Goal: Transaction & Acquisition: Purchase product/service

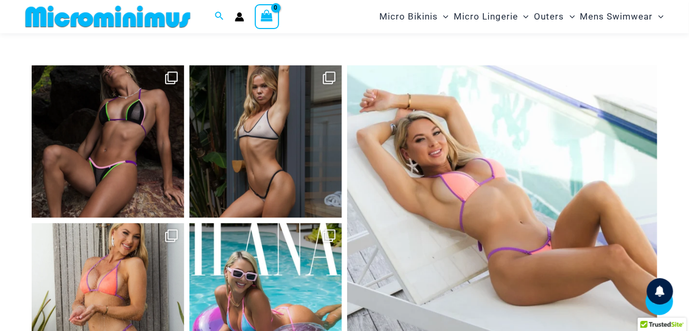
scroll to position [4059, 0]
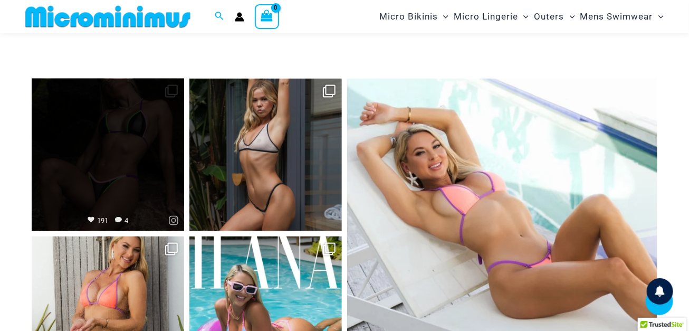
click at [118, 119] on link "Open" at bounding box center [108, 155] width 152 height 152
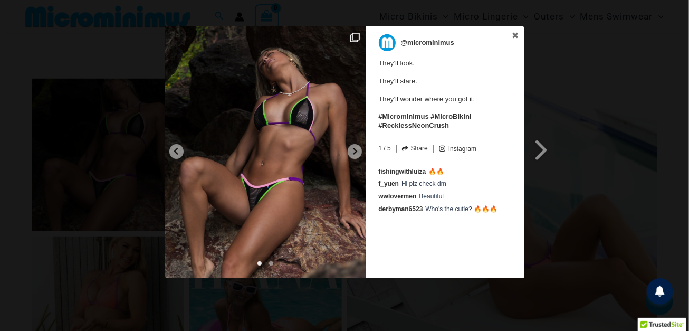
click at [267, 136] on img at bounding box center [265, 152] width 201 height 252
drag, startPoint x: 279, startPoint y: 112, endPoint x: 177, endPoint y: 148, distance: 108.1
click at [177, 148] on icon at bounding box center [176, 151] width 8 height 8
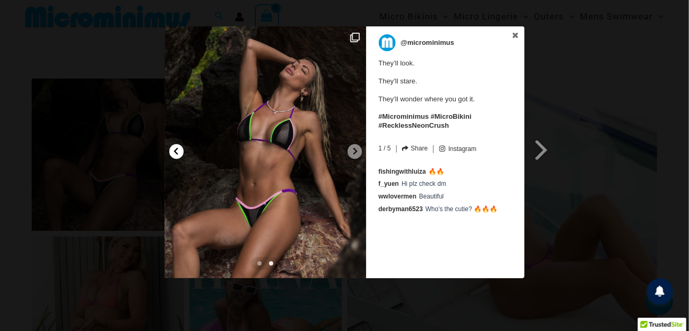
click at [178, 145] on div at bounding box center [176, 151] width 14 height 15
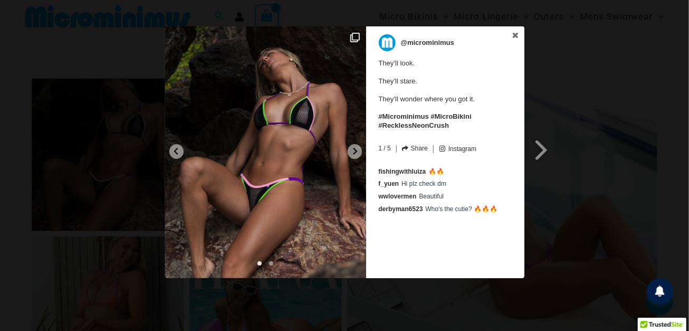
click at [543, 149] on span at bounding box center [542, 150] width 18 height 24
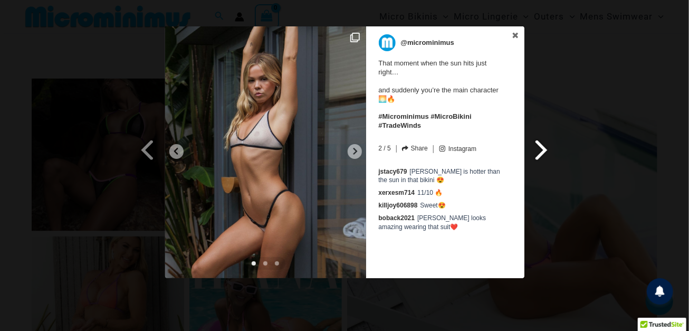
click at [540, 145] on span at bounding box center [542, 150] width 18 height 24
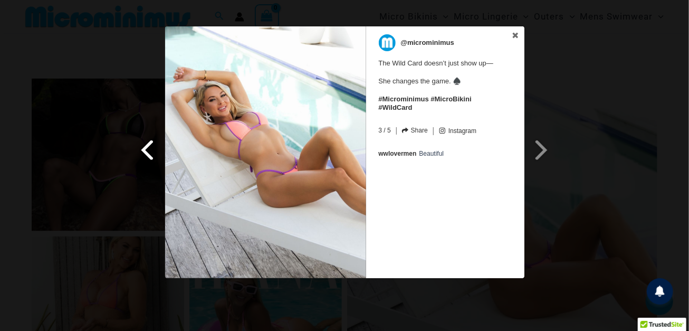
click at [149, 149] on span at bounding box center [148, 150] width 18 height 24
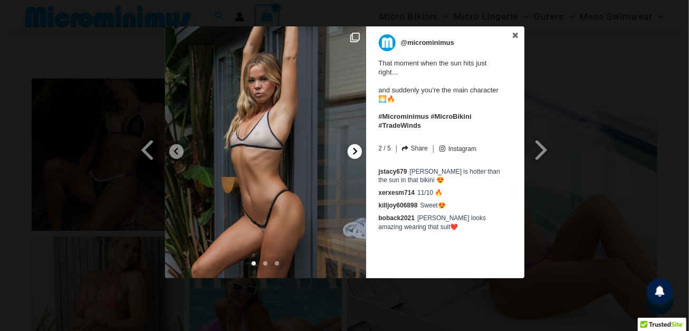
click at [352, 151] on icon at bounding box center [355, 151] width 8 height 8
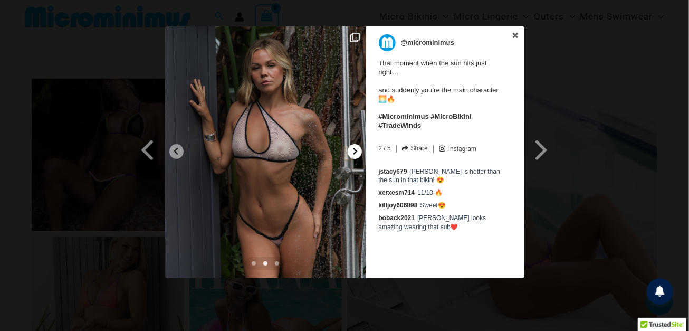
click at [354, 151] on icon at bounding box center [355, 151] width 8 height 8
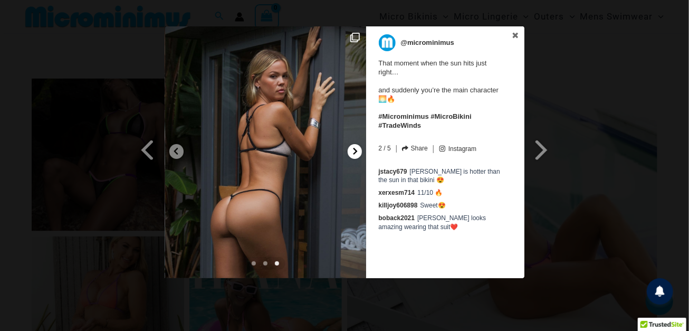
click at [354, 151] on icon at bounding box center [355, 151] width 8 height 8
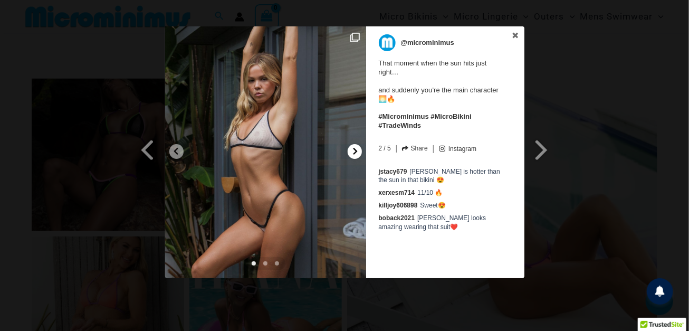
click at [354, 151] on icon at bounding box center [355, 151] width 8 height 8
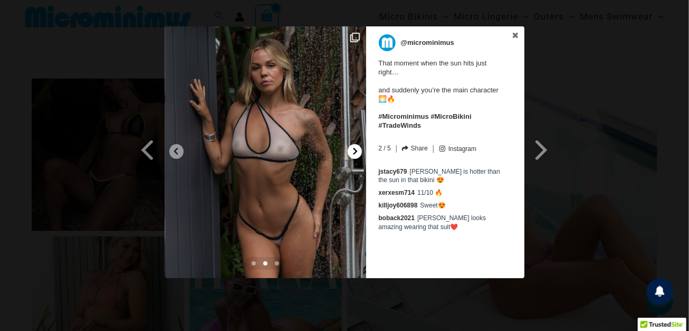
click at [354, 151] on icon at bounding box center [355, 151] width 8 height 8
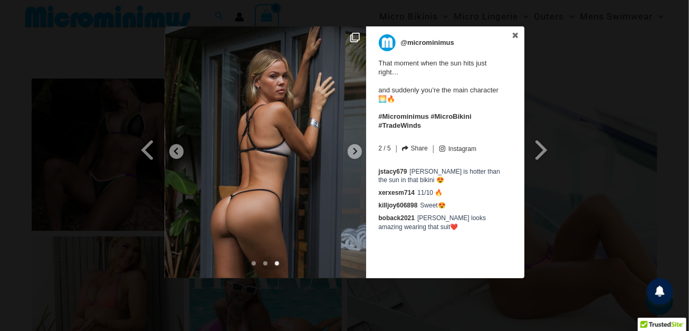
click at [541, 150] on span at bounding box center [542, 150] width 18 height 24
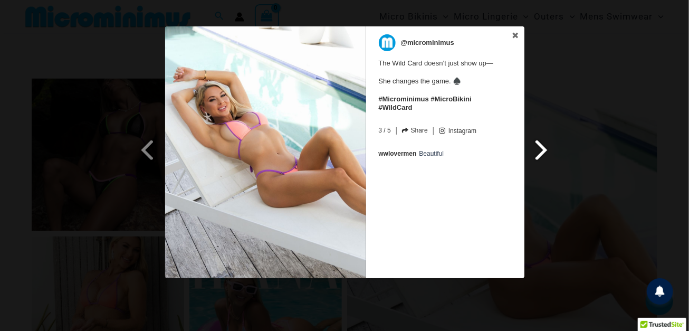
click at [526, 144] on link "Next Slide" at bounding box center [542, 139] width 37 height 226
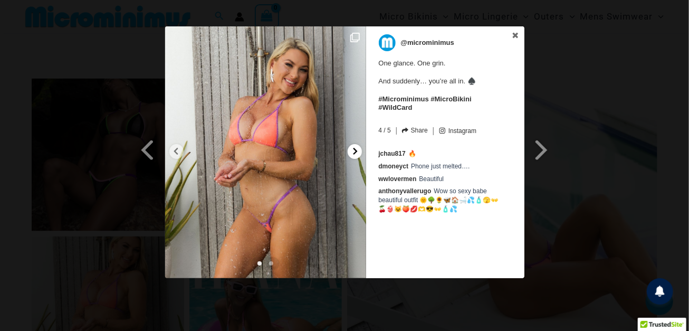
click at [354, 154] on icon at bounding box center [355, 151] width 8 height 8
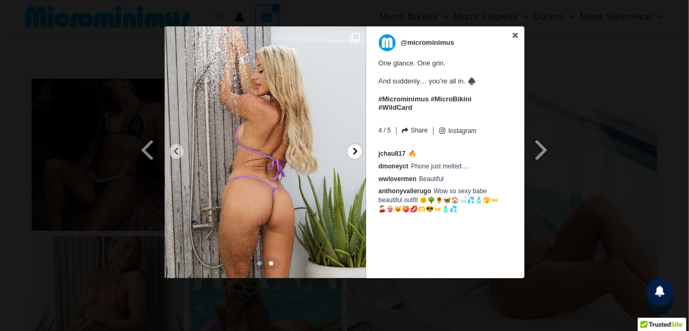
click at [354, 154] on icon at bounding box center [355, 151] width 8 height 8
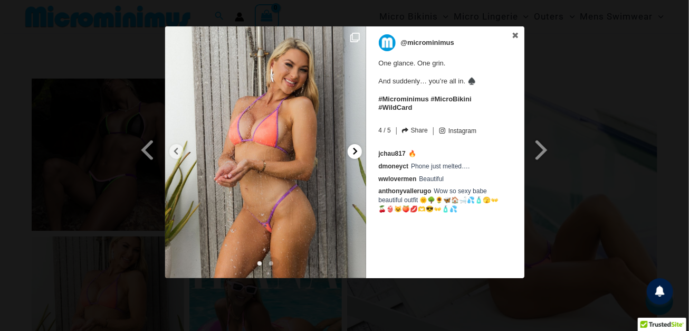
click at [354, 154] on icon at bounding box center [355, 151] width 8 height 8
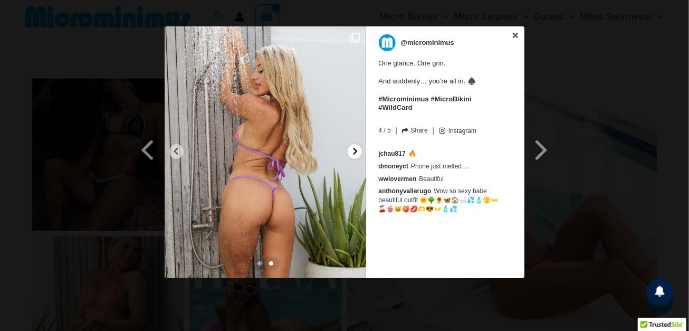
click at [354, 154] on icon at bounding box center [355, 151] width 8 height 8
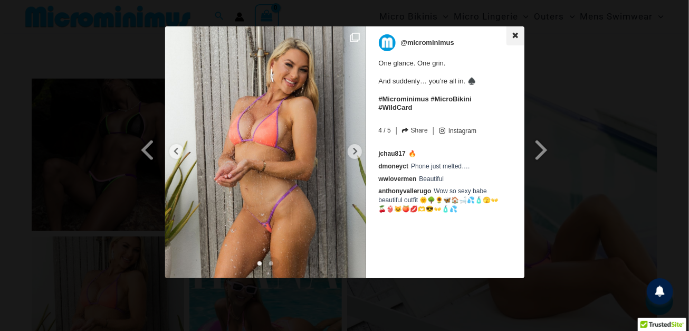
click at [511, 34] on icon at bounding box center [514, 35] width 7 height 7
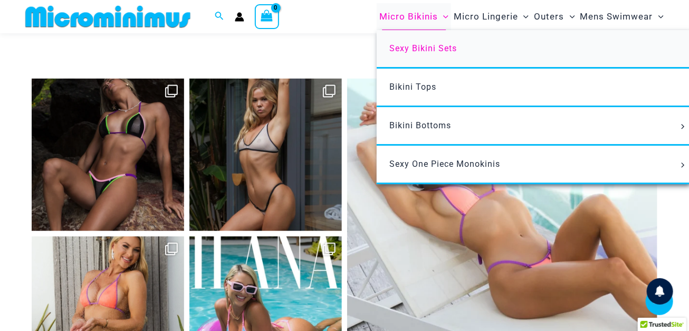
click at [420, 52] on span "Sexy Bikini Sets" at bounding box center [422, 48] width 67 height 10
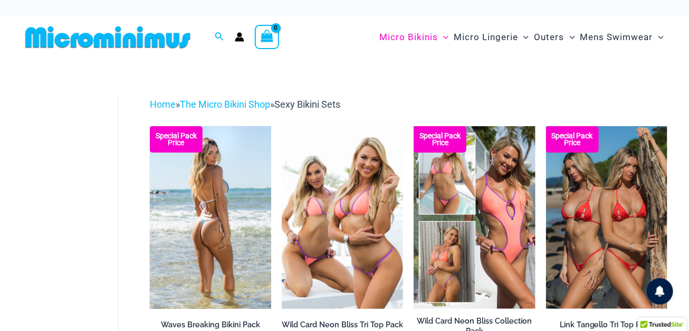
click at [214, 220] on img at bounding box center [210, 217] width 121 height 182
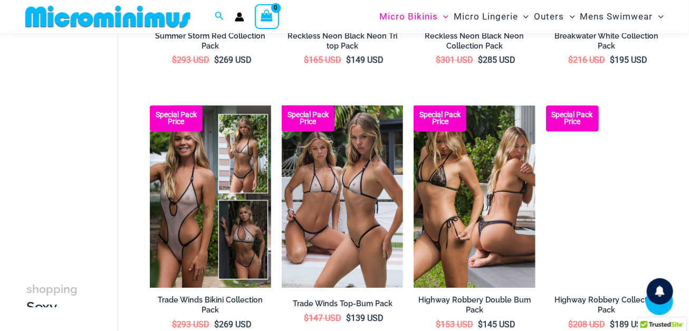
scroll to position [828, 0]
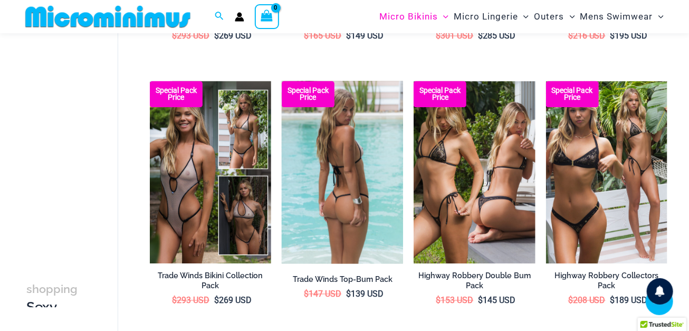
click at [341, 168] on img at bounding box center [342, 172] width 121 height 182
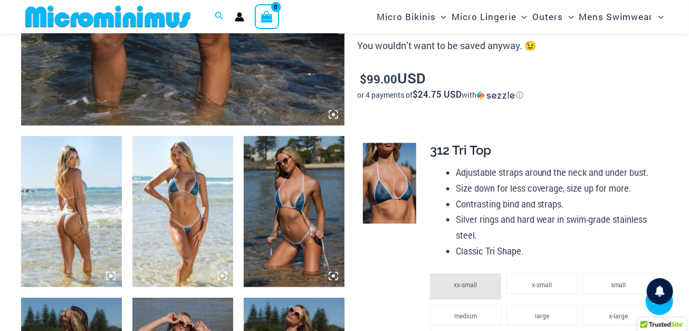
scroll to position [460, 0]
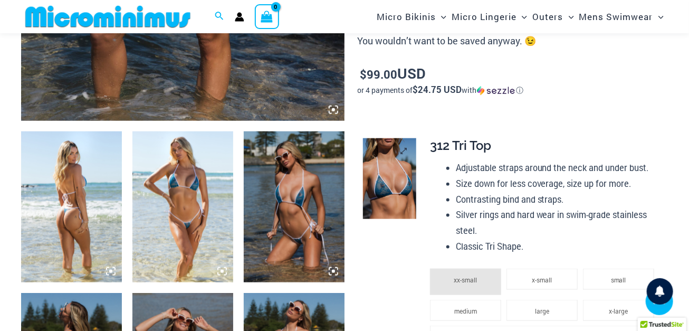
click at [385, 181] on img at bounding box center [390, 178] width 54 height 80
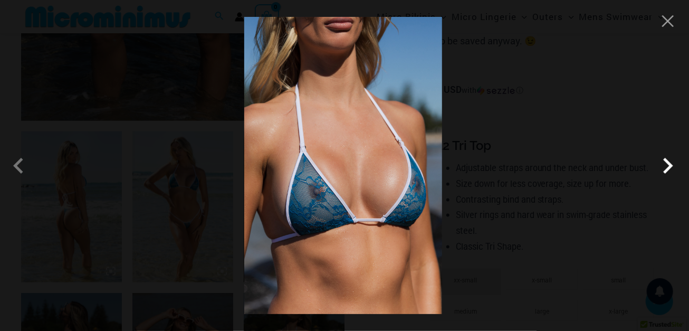
click at [665, 170] on span at bounding box center [668, 166] width 32 height 32
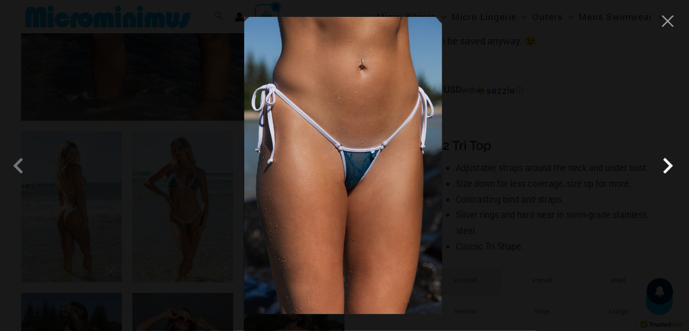
click at [662, 170] on span at bounding box center [668, 166] width 32 height 32
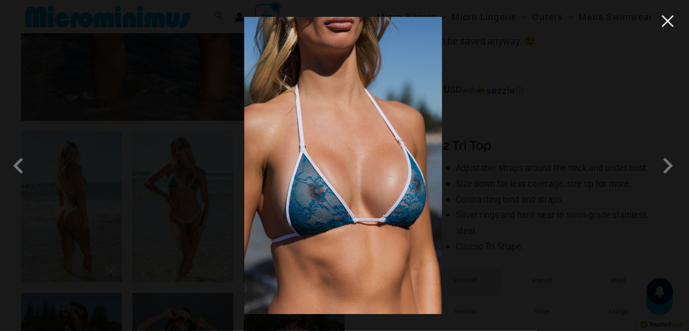
click at [666, 20] on button "Close" at bounding box center [668, 21] width 16 height 16
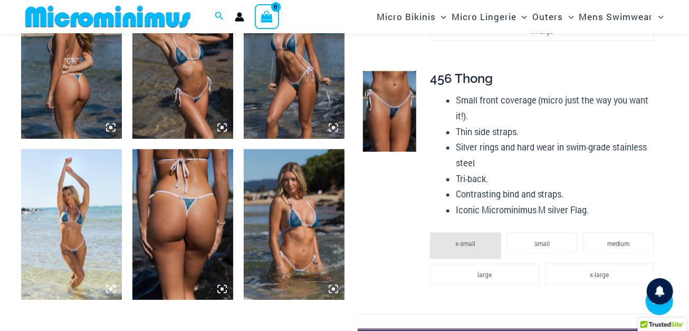
scroll to position [802, 0]
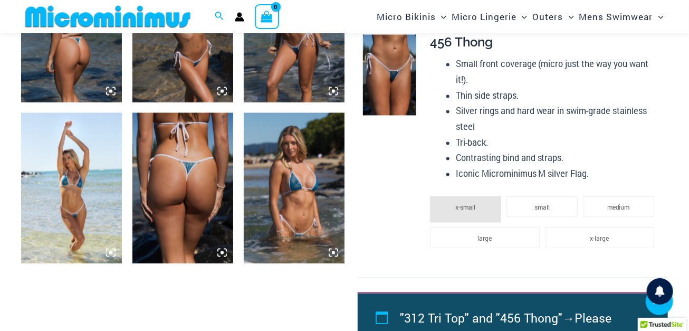
click at [306, 184] on img at bounding box center [294, 188] width 101 height 151
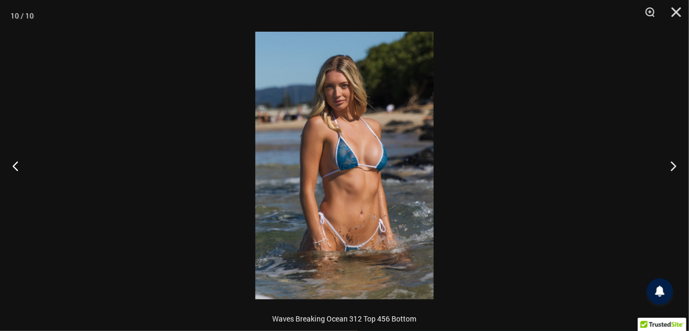
click at [357, 167] on img at bounding box center [344, 165] width 178 height 267
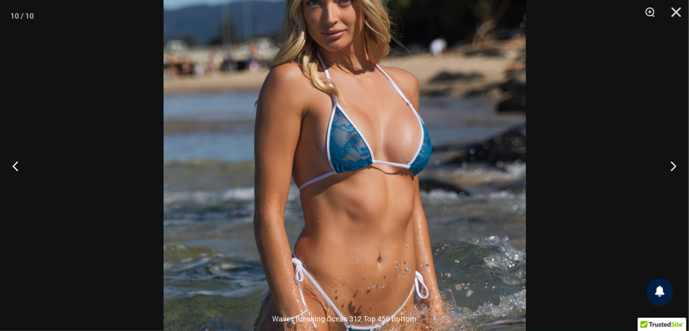
click at [357, 167] on img at bounding box center [344, 162] width 362 height 543
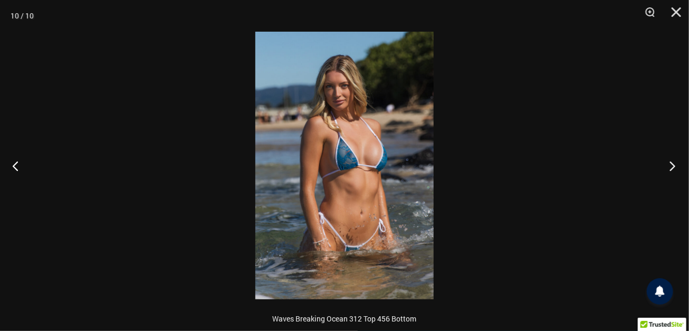
click at [668, 164] on button "Next" at bounding box center [669, 165] width 40 height 53
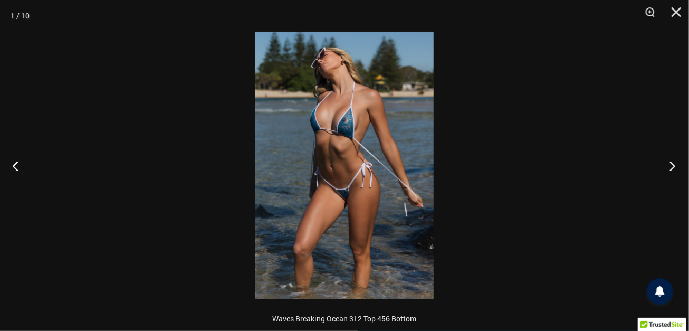
click at [668, 164] on button "Next" at bounding box center [669, 165] width 40 height 53
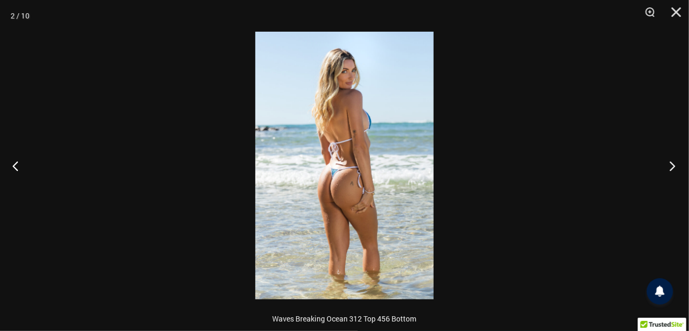
click at [668, 164] on button "Next" at bounding box center [669, 165] width 40 height 53
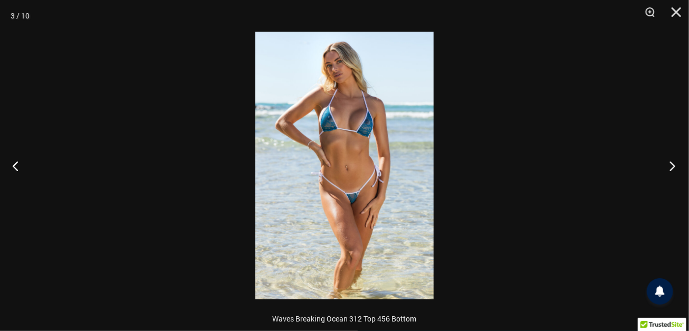
click at [668, 164] on button "Next" at bounding box center [669, 165] width 40 height 53
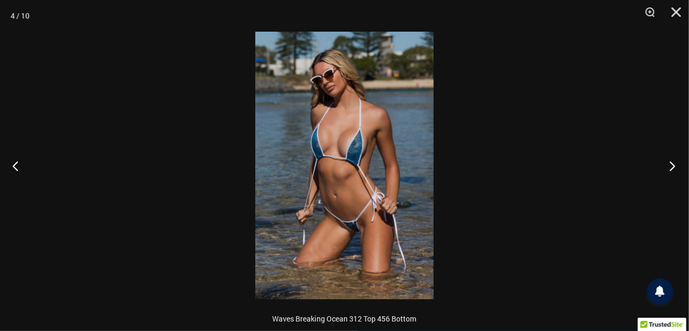
click at [668, 164] on button "Next" at bounding box center [669, 165] width 40 height 53
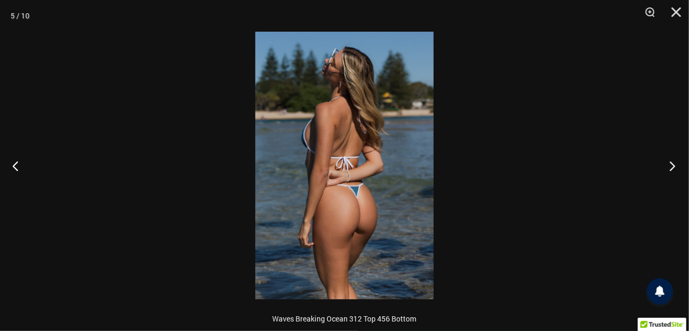
click at [668, 164] on button "Next" at bounding box center [669, 165] width 40 height 53
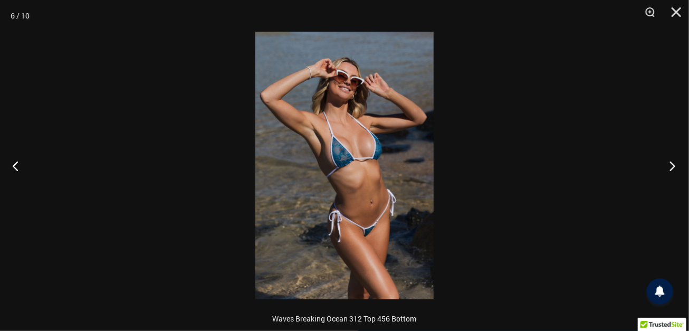
click at [668, 164] on button "Next" at bounding box center [669, 165] width 40 height 53
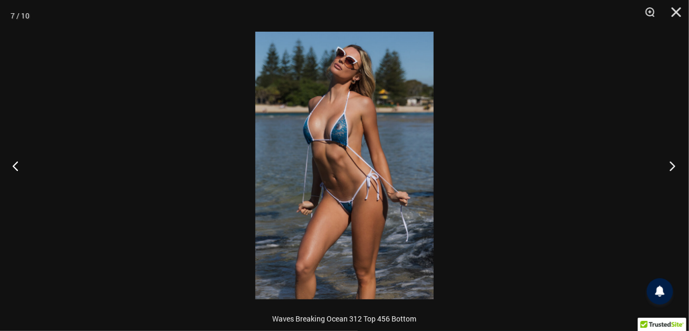
click at [668, 164] on button "Next" at bounding box center [669, 165] width 40 height 53
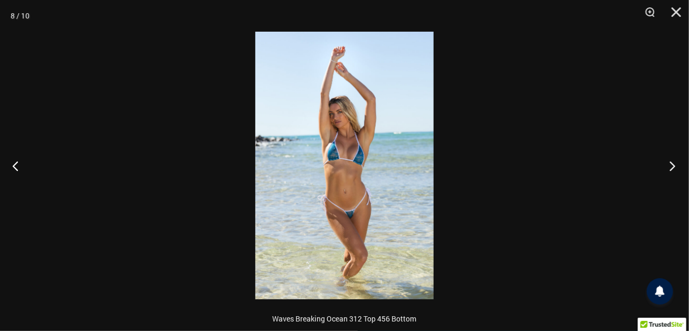
click at [668, 164] on button "Next" at bounding box center [669, 165] width 40 height 53
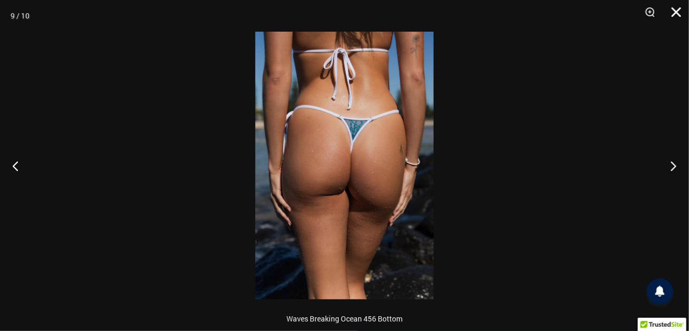
click at [678, 15] on button "Close" at bounding box center [672, 16] width 26 height 32
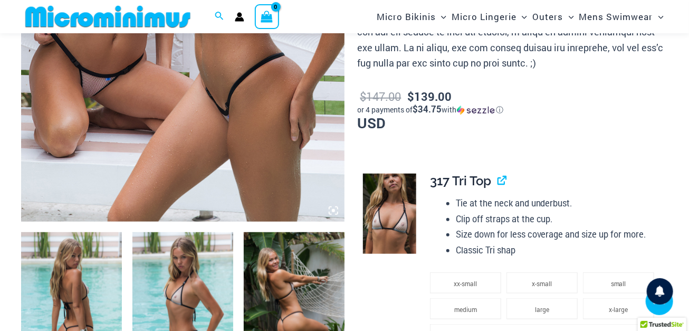
scroll to position [371, 0]
